Goal: Information Seeking & Learning: Learn about a topic

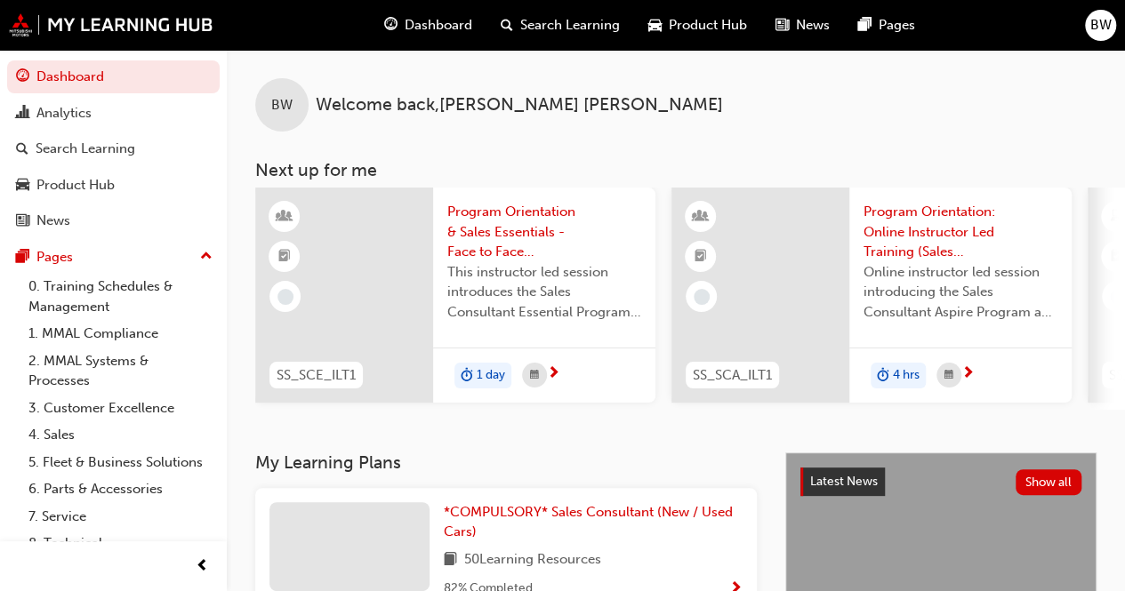
drag, startPoint x: 60, startPoint y: 189, endPoint x: 76, endPoint y: 131, distance: 59.7
click at [60, 189] on div "Product Hub" at bounding box center [75, 185] width 78 height 20
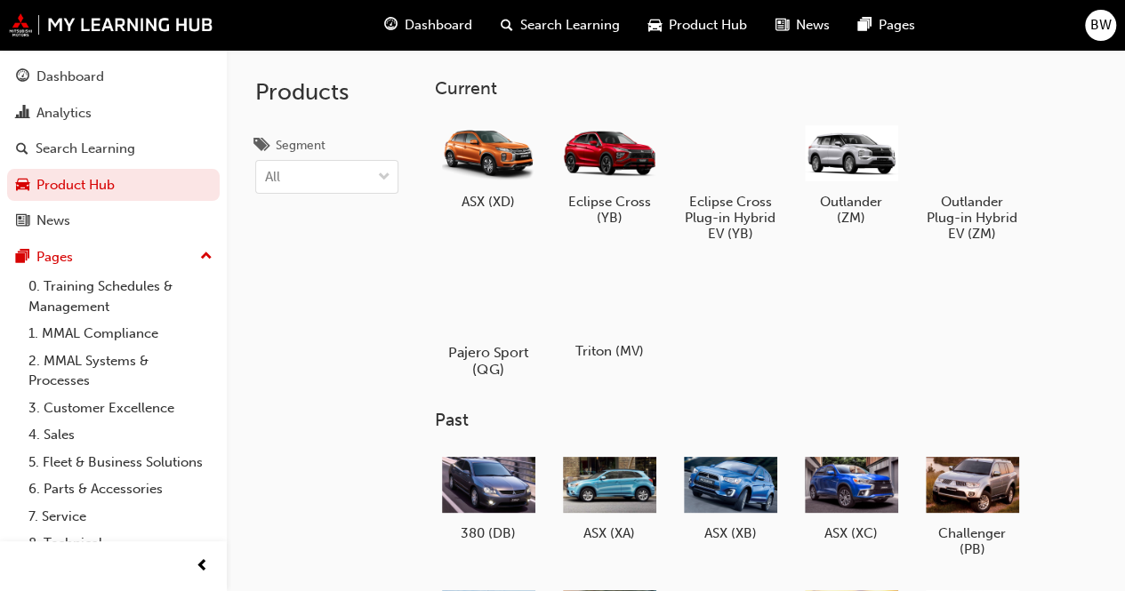
click at [518, 309] on div at bounding box center [487, 301] width 99 height 71
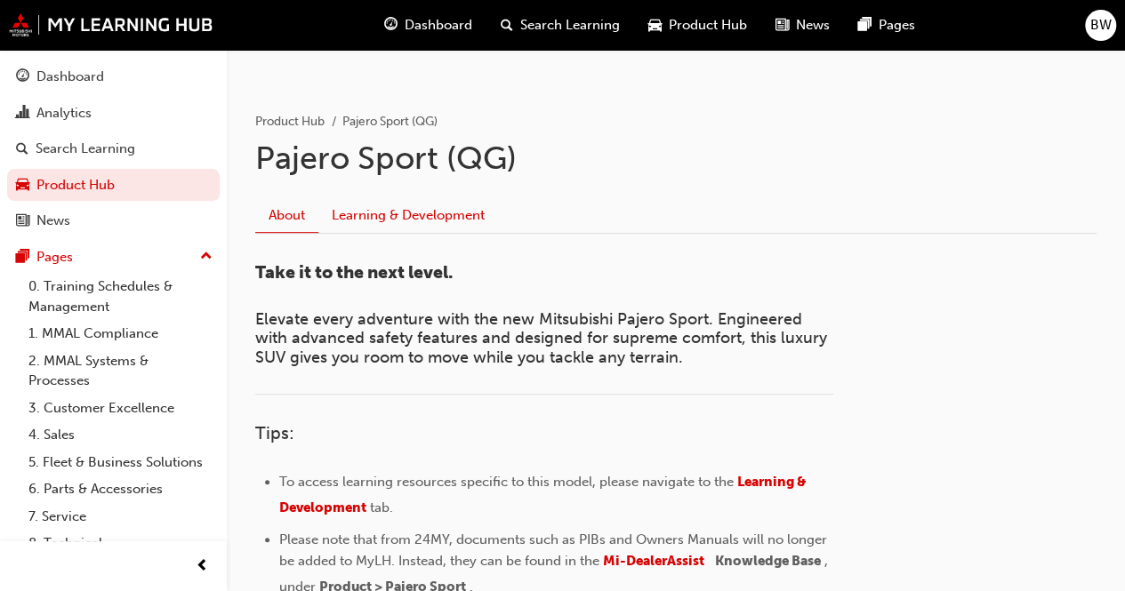
click at [422, 218] on link "Learning & Development" at bounding box center [408, 216] width 180 height 34
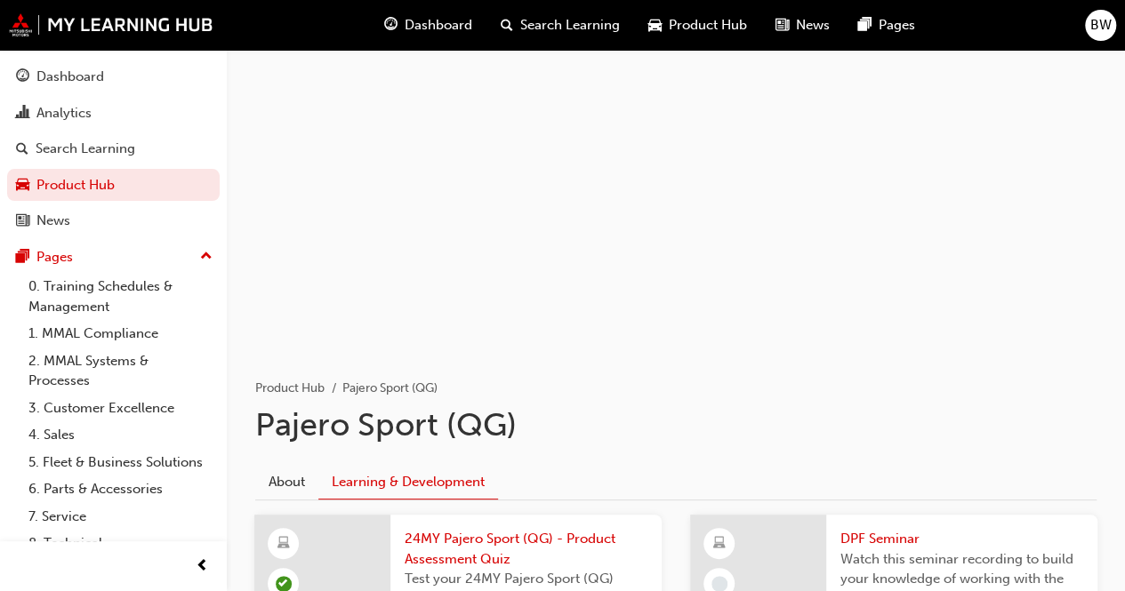
scroll to position [289, 0]
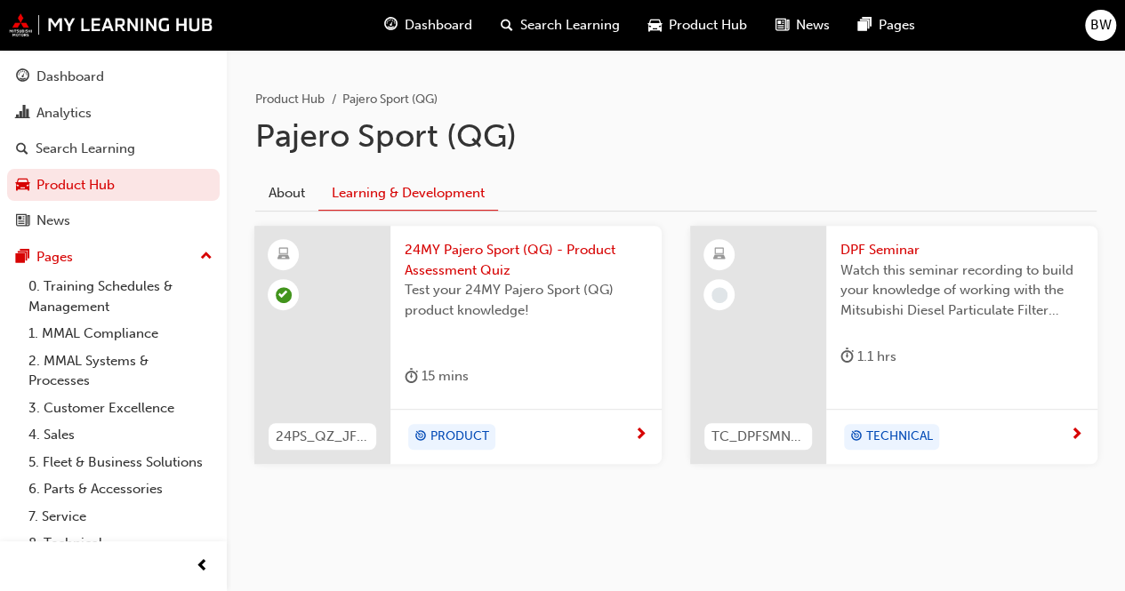
click at [885, 257] on span "DPF Seminar" at bounding box center [961, 250] width 243 height 20
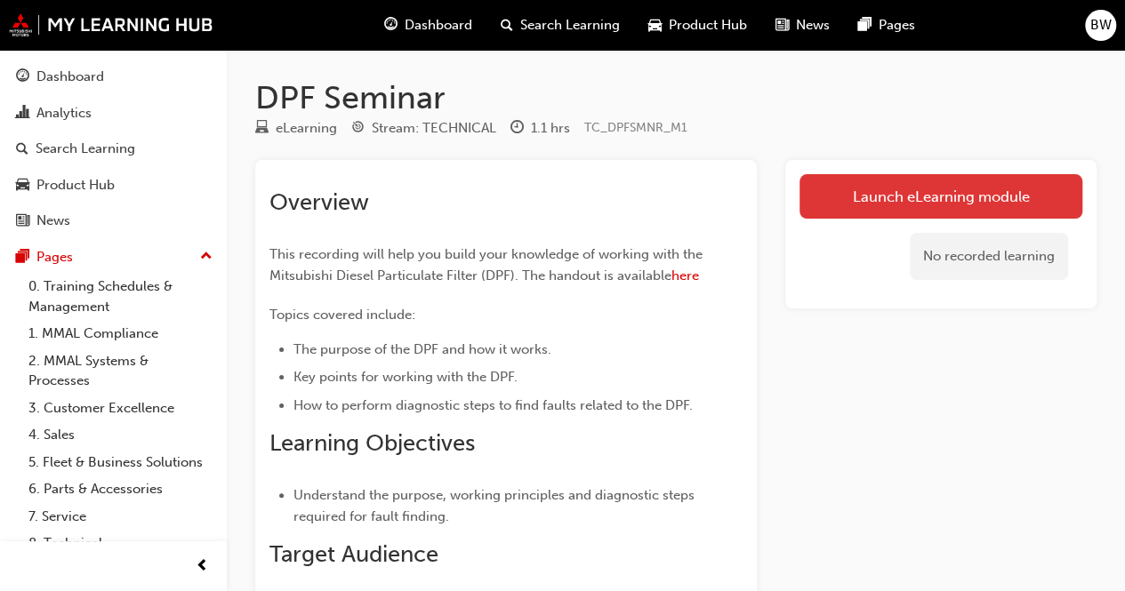
click at [945, 189] on link "Launch eLearning module" at bounding box center [940, 196] width 283 height 44
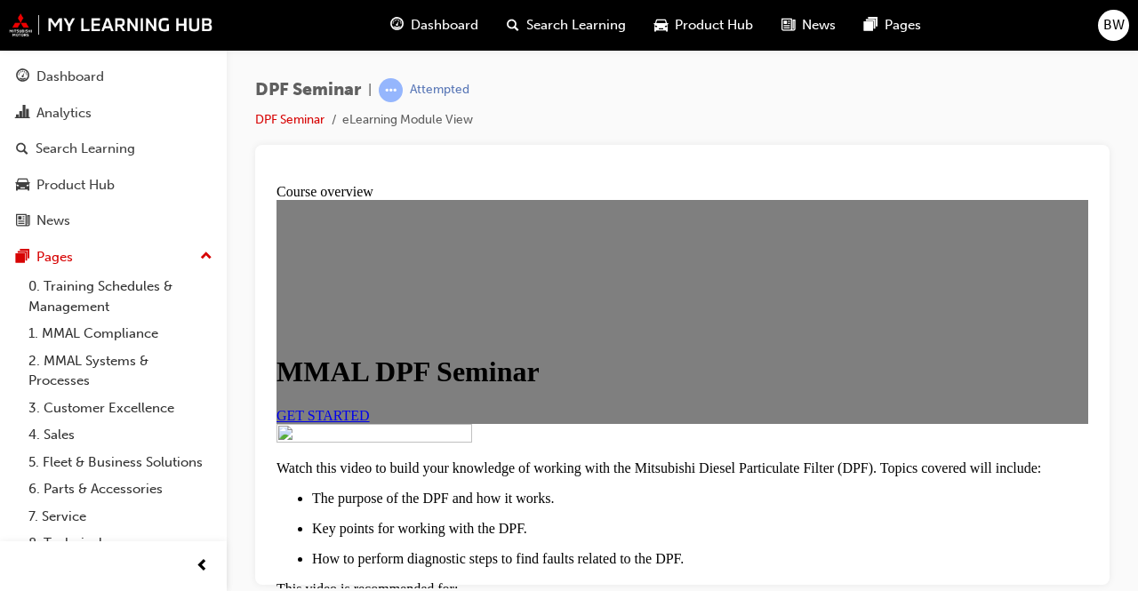
click at [370, 422] on link "GET STARTED" at bounding box center [323, 414] width 93 height 15
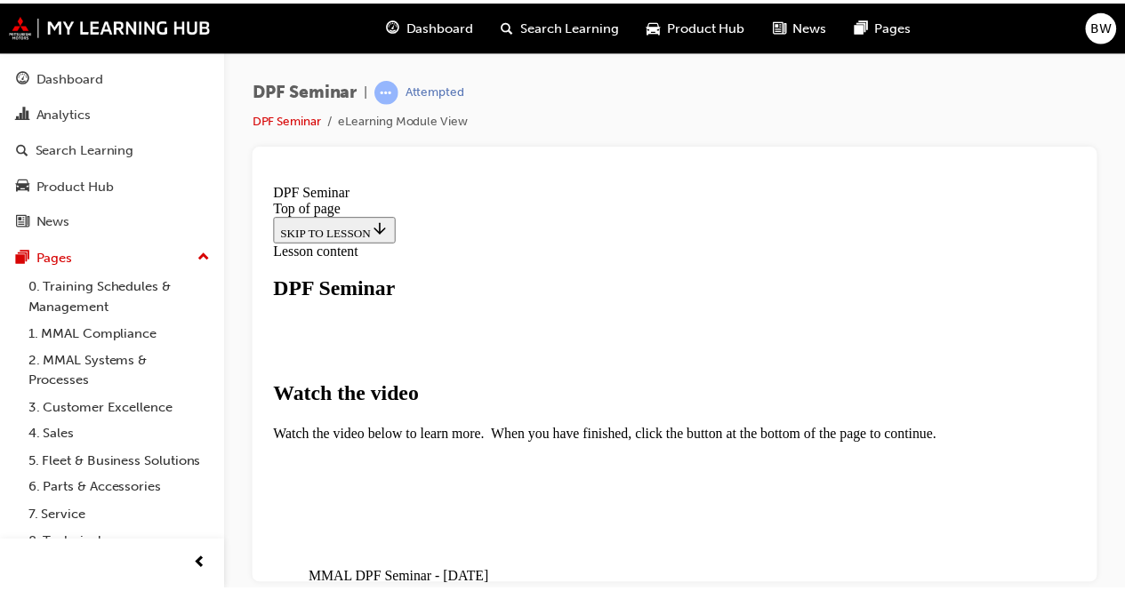
scroll to position [309, 0]
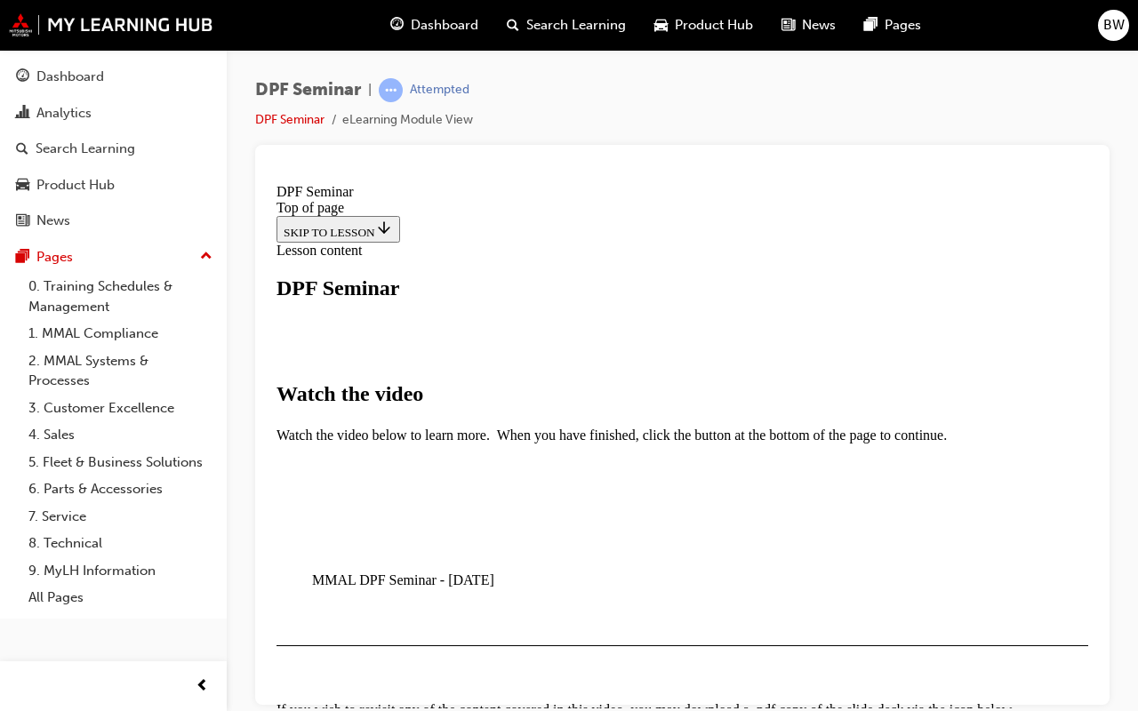
click at [579, 557] on video "Video player" at bounding box center [445, 623] width 267 height 133
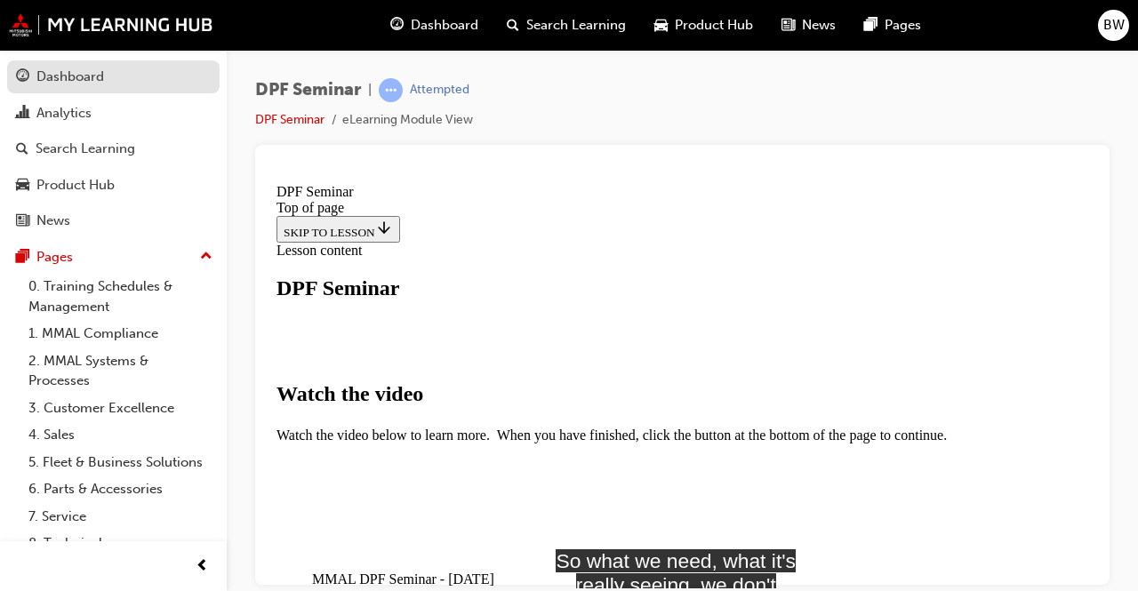
click at [73, 89] on link "Dashboard" at bounding box center [113, 76] width 213 height 33
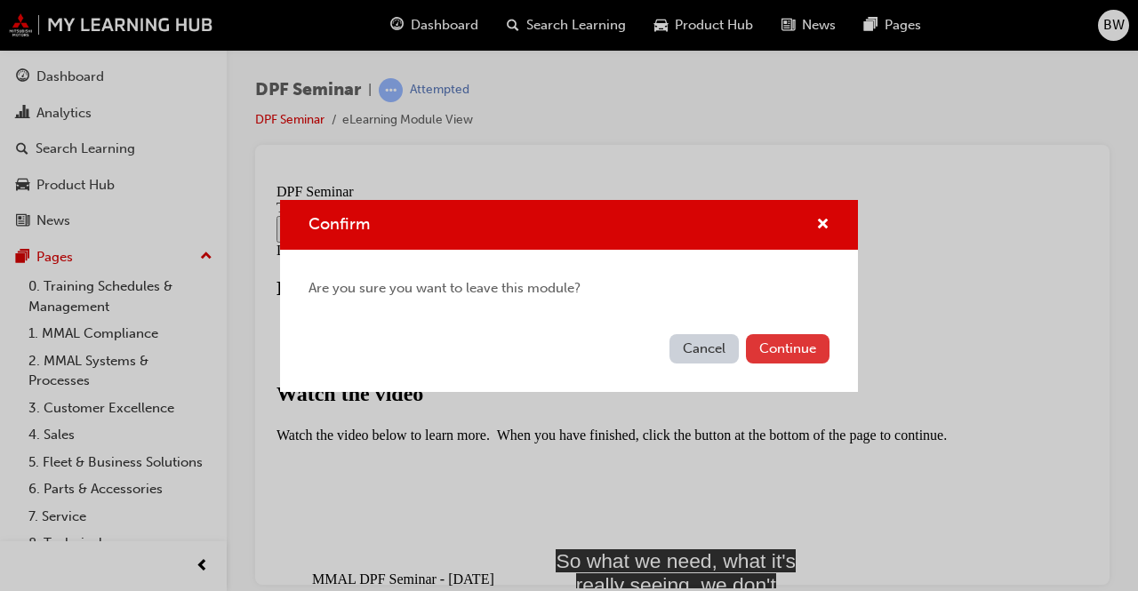
click at [791, 362] on button "Continue" at bounding box center [788, 348] width 84 height 29
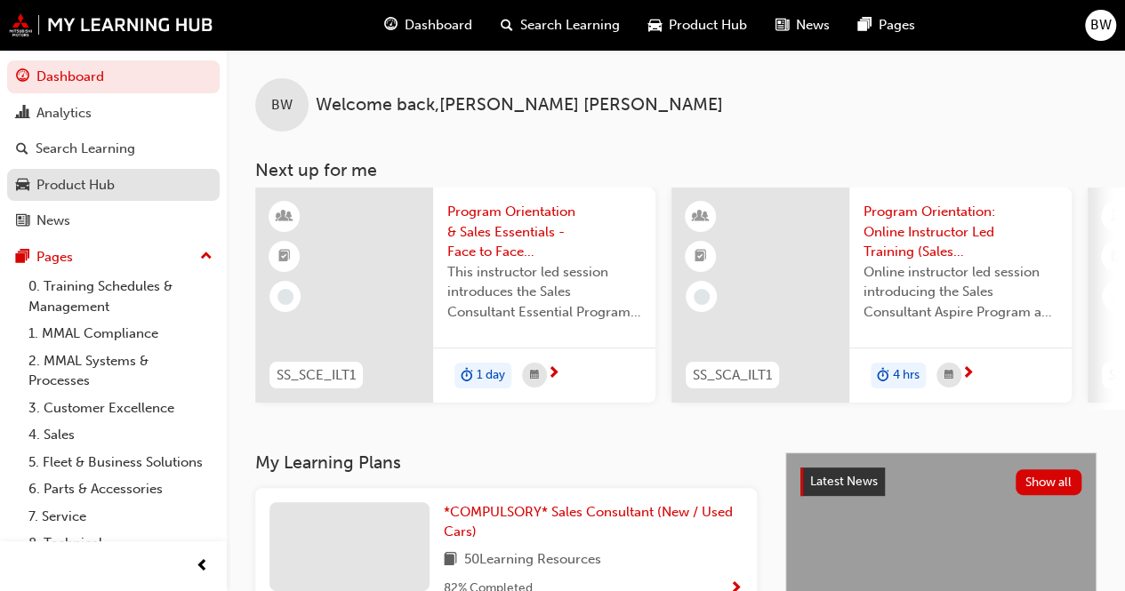
click at [139, 187] on div "Product Hub" at bounding box center [113, 185] width 195 height 22
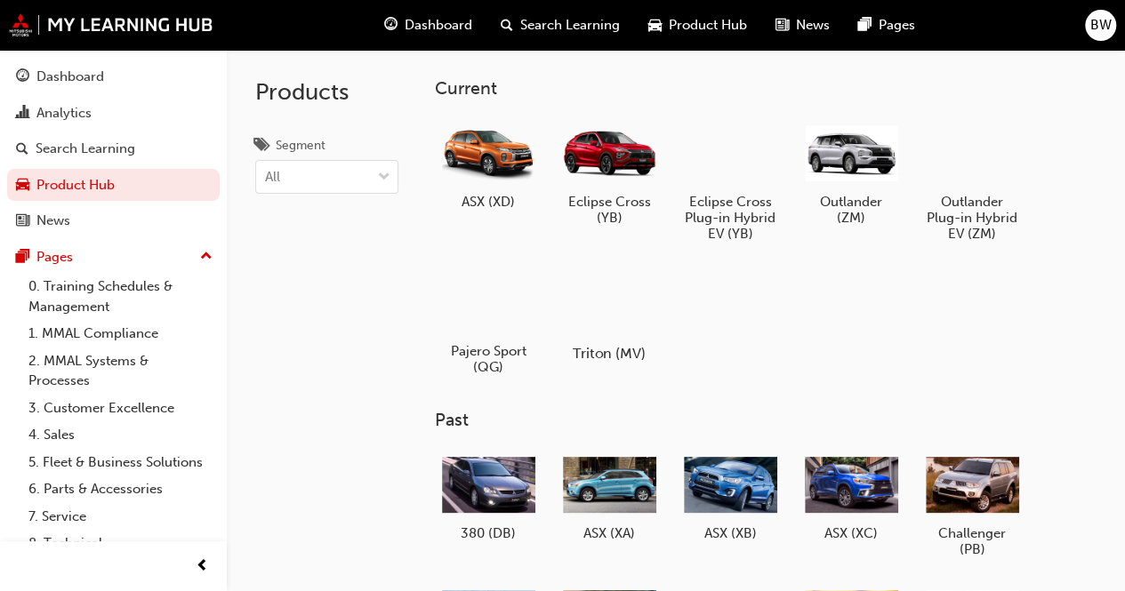
click at [610, 295] on div at bounding box center [608, 302] width 99 height 71
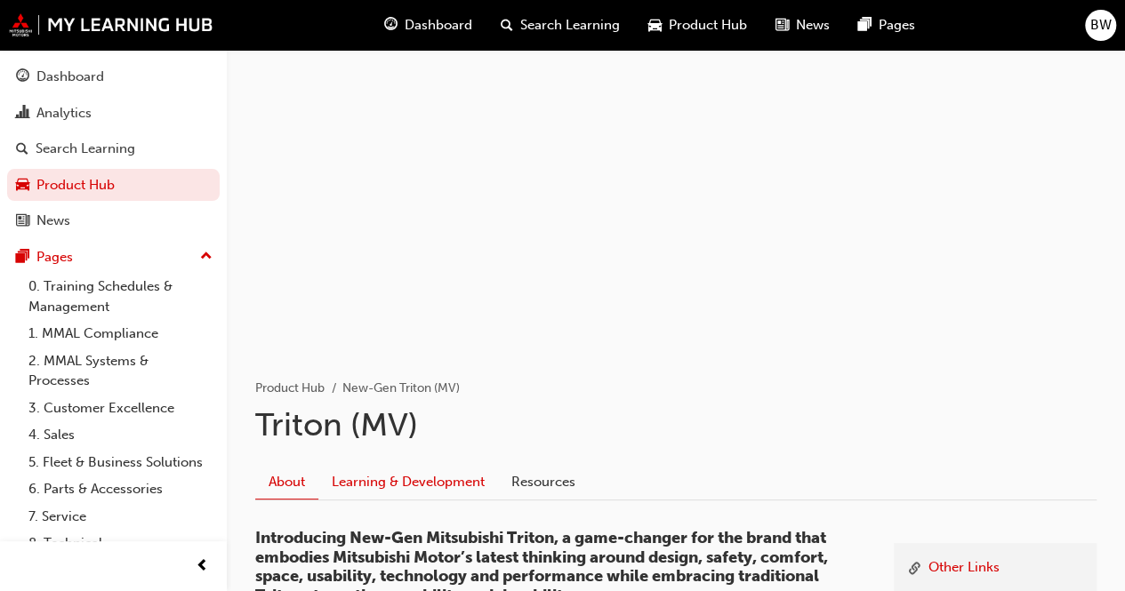
click at [424, 476] on link "Learning & Development" at bounding box center [408, 483] width 180 height 34
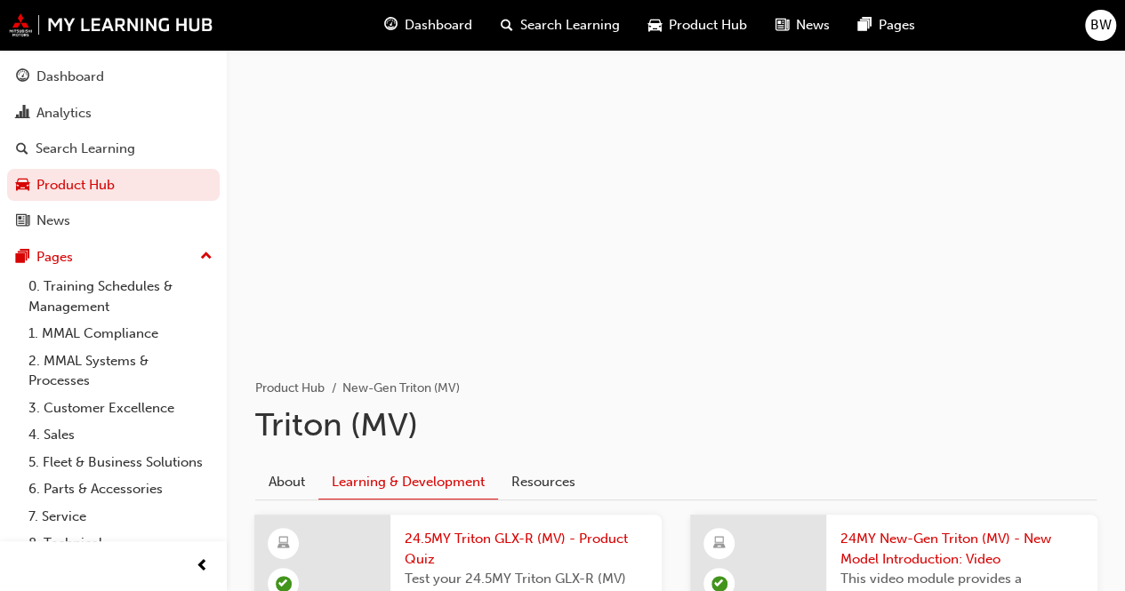
click at [411, 139] on div at bounding box center [676, 200] width 898 height 300
click at [18, 27] on img at bounding box center [111, 24] width 205 height 23
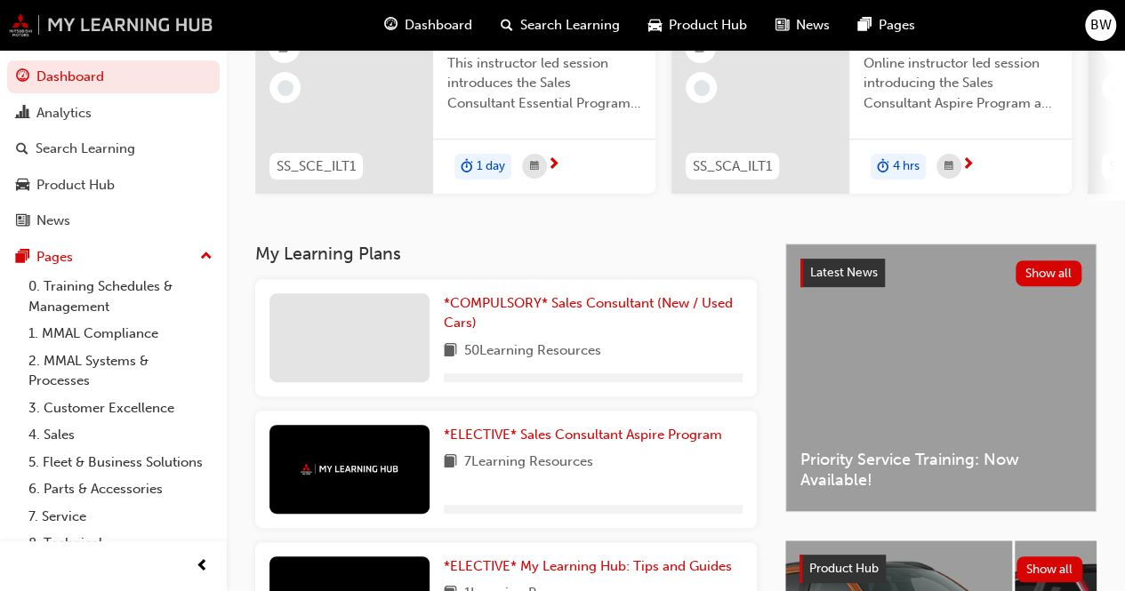
scroll to position [267, 0]
